Goal: Task Accomplishment & Management: Use online tool/utility

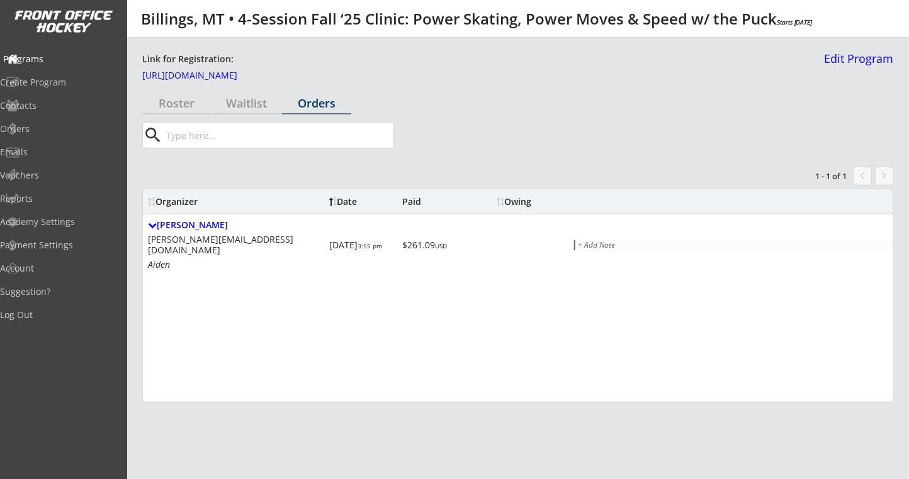
click at [52, 67] on div "Programs" at bounding box center [60, 59] width 120 height 22
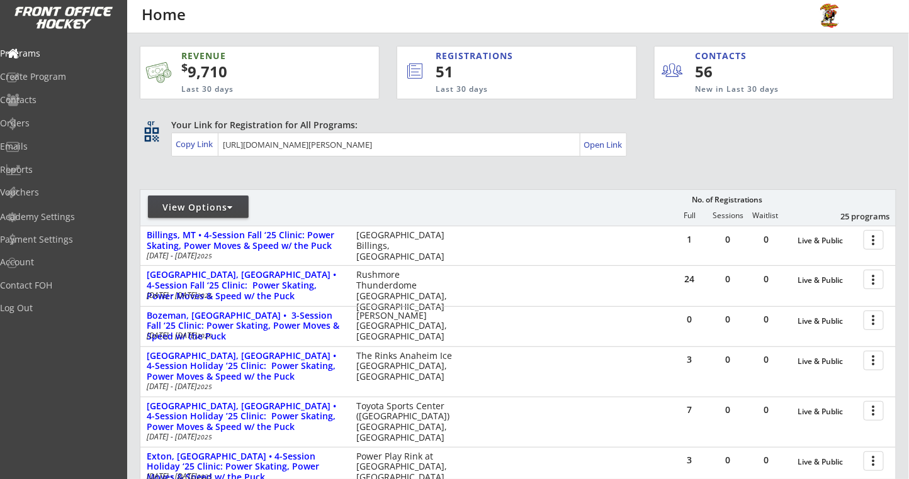
click at [232, 214] on div "View Options" at bounding box center [198, 207] width 101 height 23
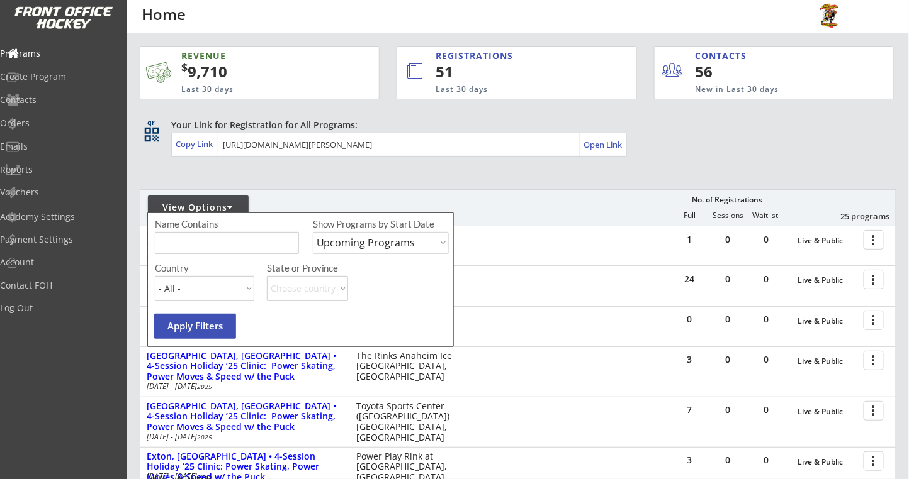
click at [344, 238] on select "Upcoming Programs Past Programs Specific Date Range" at bounding box center [381, 243] width 136 height 22
select select ""Past Programs""
click at [313, 232] on select "Upcoming Programs Past Programs Specific Date Range" at bounding box center [381, 243] width 136 height 22
click at [211, 327] on button "Apply Filters" at bounding box center [195, 326] width 82 height 25
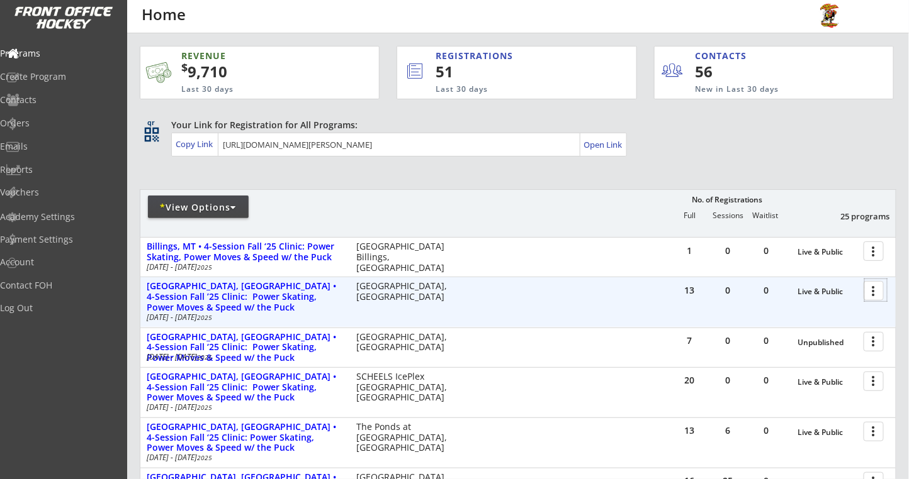
click at [872, 292] on div at bounding box center [876, 290] width 22 height 22
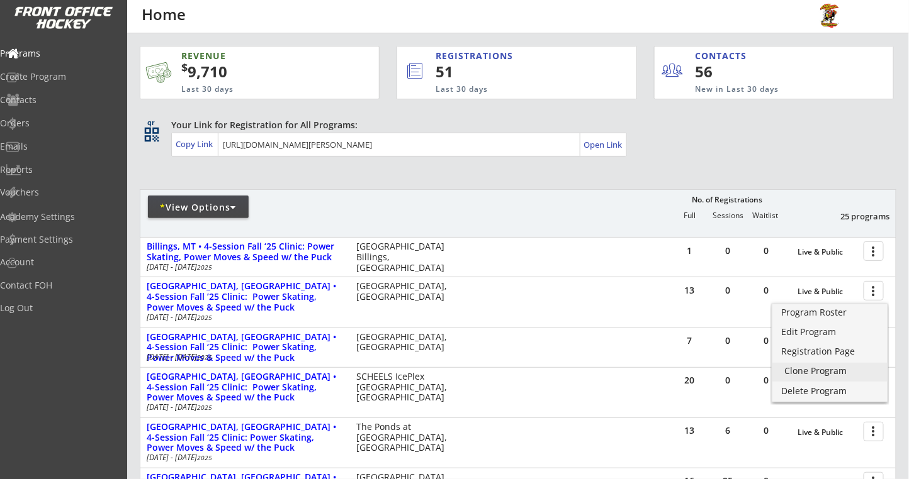
click at [802, 368] on div "Clone Program" at bounding box center [830, 371] width 90 height 9
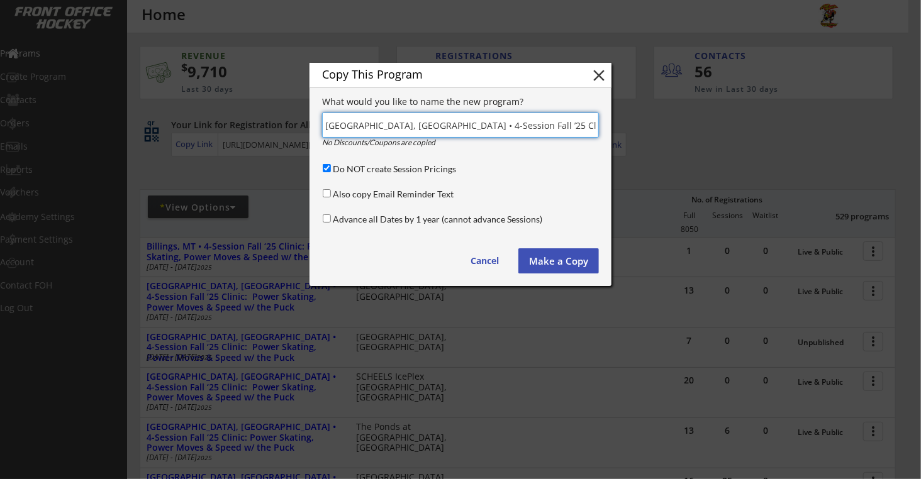
drag, startPoint x: 332, startPoint y: 123, endPoint x: 354, endPoint y: 119, distance: 22.5
click at [354, 119] on input "input" at bounding box center [460, 125] width 277 height 25
drag, startPoint x: 328, startPoint y: 128, endPoint x: 485, endPoint y: 19, distance: 190.8
click at [384, 127] on input "input" at bounding box center [460, 125] width 277 height 25
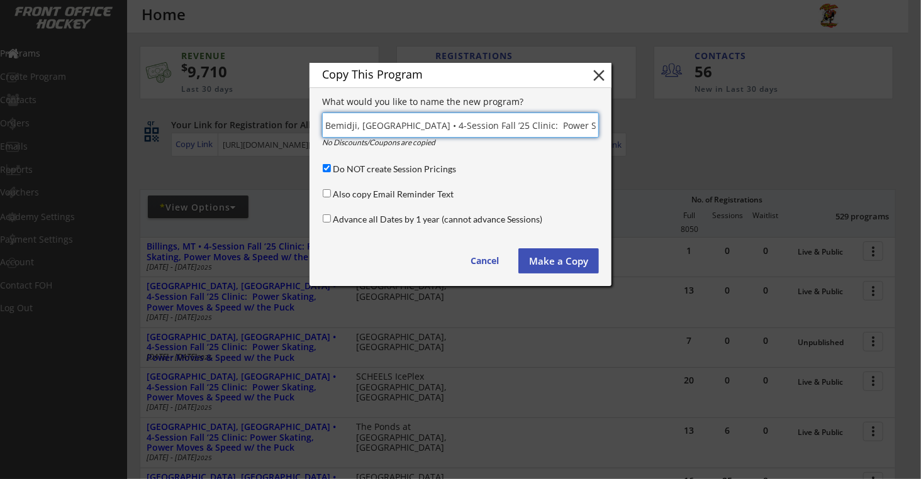
click at [386, 123] on input "input" at bounding box center [460, 125] width 277 height 25
type input "Bemidji, MN • 3-Session Fall ’25 Clinic: Power Skating, Power Moves & Speed w/ …"
click at [574, 255] on button "Make a Copy" at bounding box center [558, 261] width 81 height 25
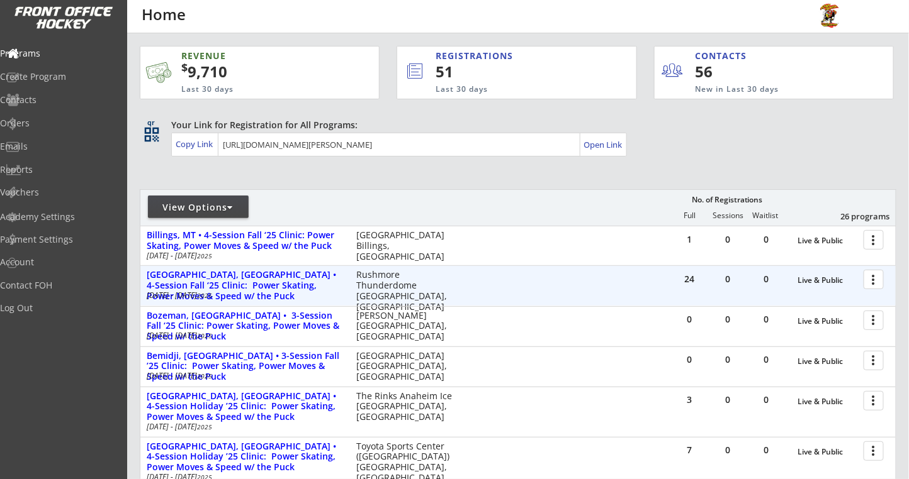
scroll to position [167, 0]
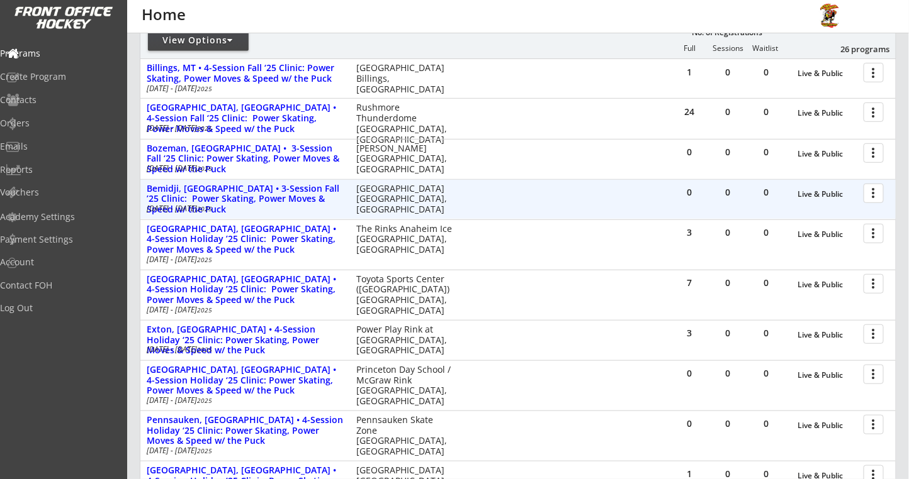
click at [877, 194] on div at bounding box center [876, 193] width 22 height 22
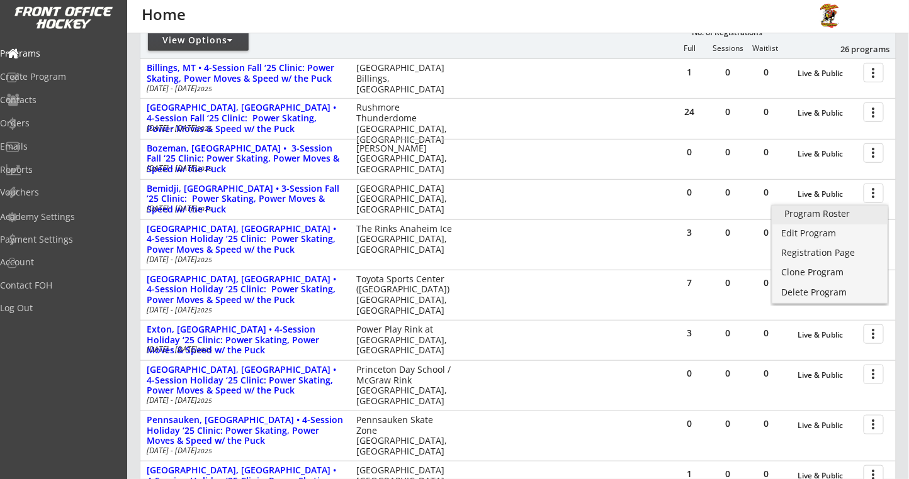
click at [843, 218] on div "Program Roster" at bounding box center [830, 214] width 90 height 9
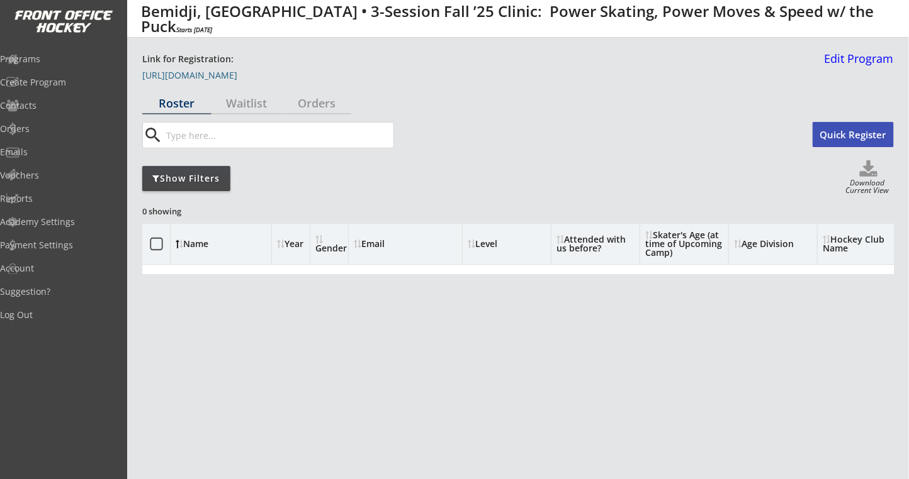
click at [268, 78] on link "https://frontofficehockey.com/program/1760554837891x894499324324216800" at bounding box center [205, 78] width 126 height 14
click at [835, 57] on link "Edit Program" at bounding box center [856, 64] width 74 height 22
